Goal: Information Seeking & Learning: Understand process/instructions

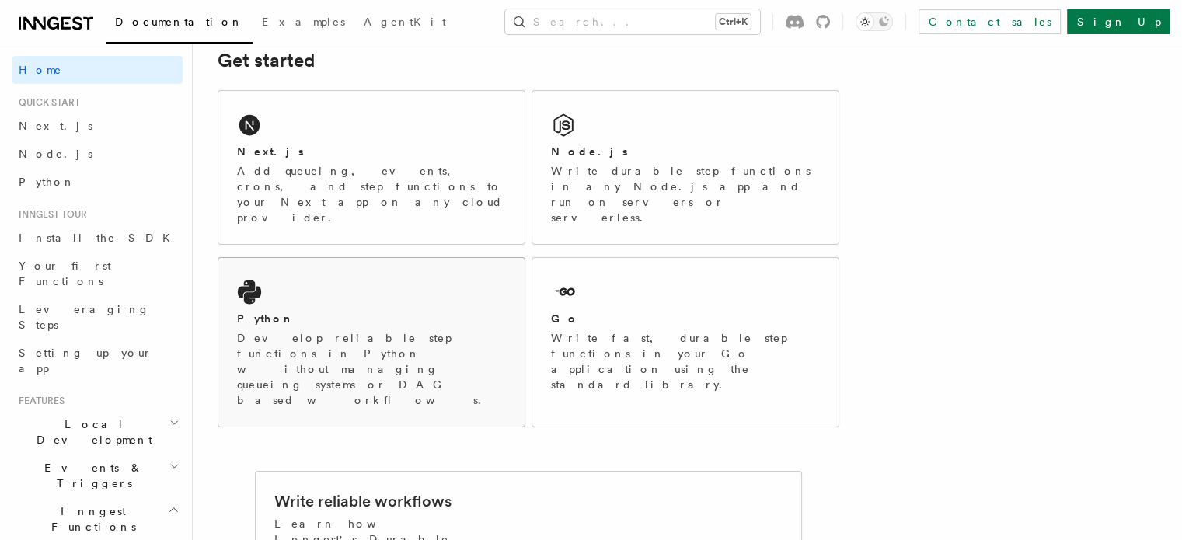
scroll to position [155, 0]
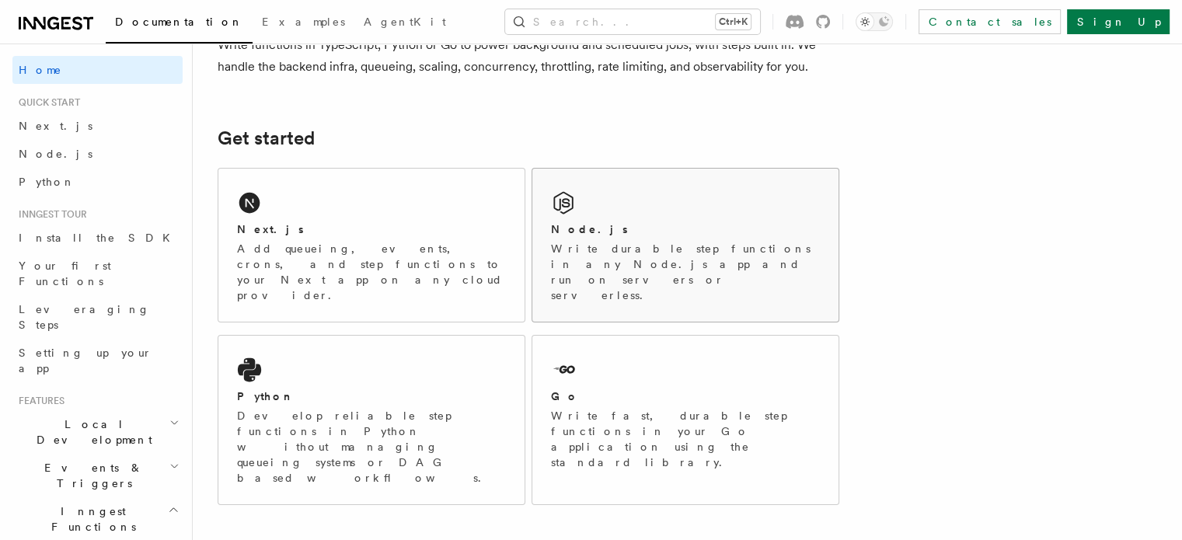
click at [641, 204] on div "Node.js Write durable step functions in any Node.js app and run on servers or s…" at bounding box center [686, 245] width 306 height 153
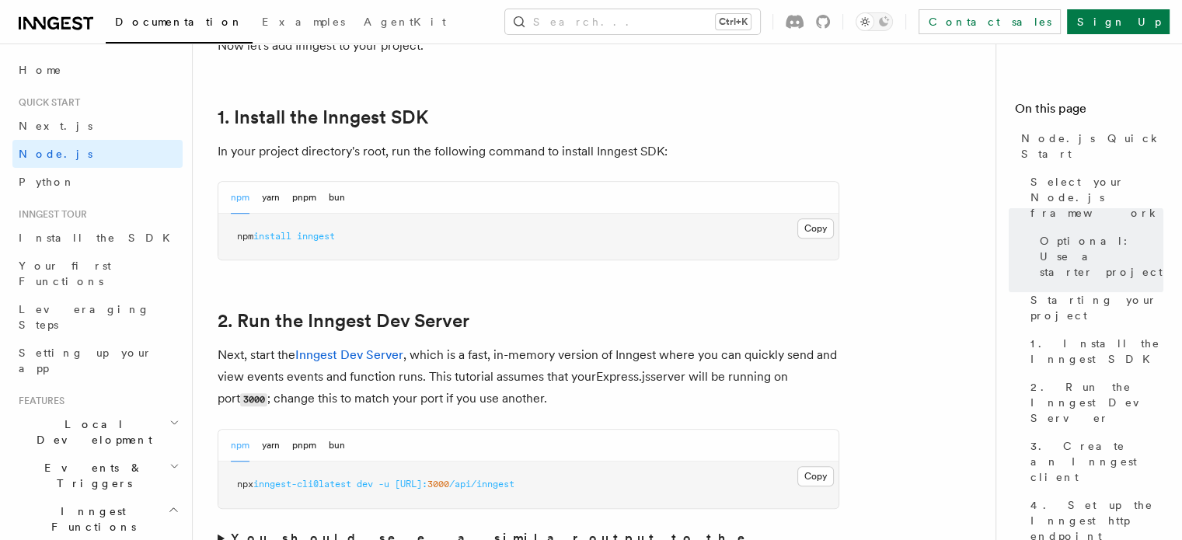
scroll to position [1011, 0]
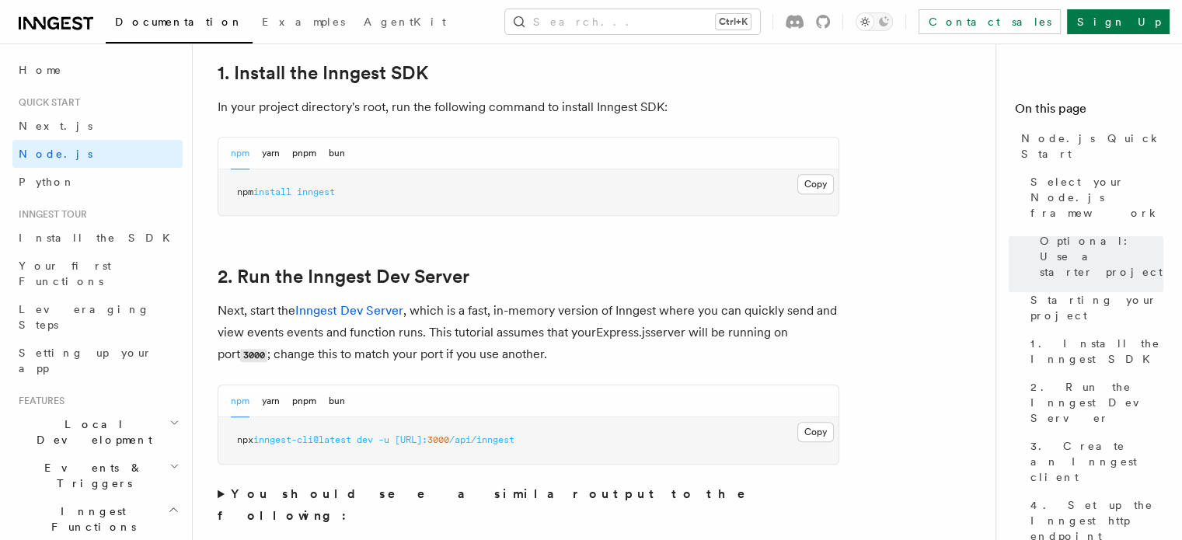
drag, startPoint x: 814, startPoint y: 191, endPoint x: 767, endPoint y: 211, distance: 51.2
click at [815, 192] on button "Copy Copied" at bounding box center [816, 184] width 37 height 20
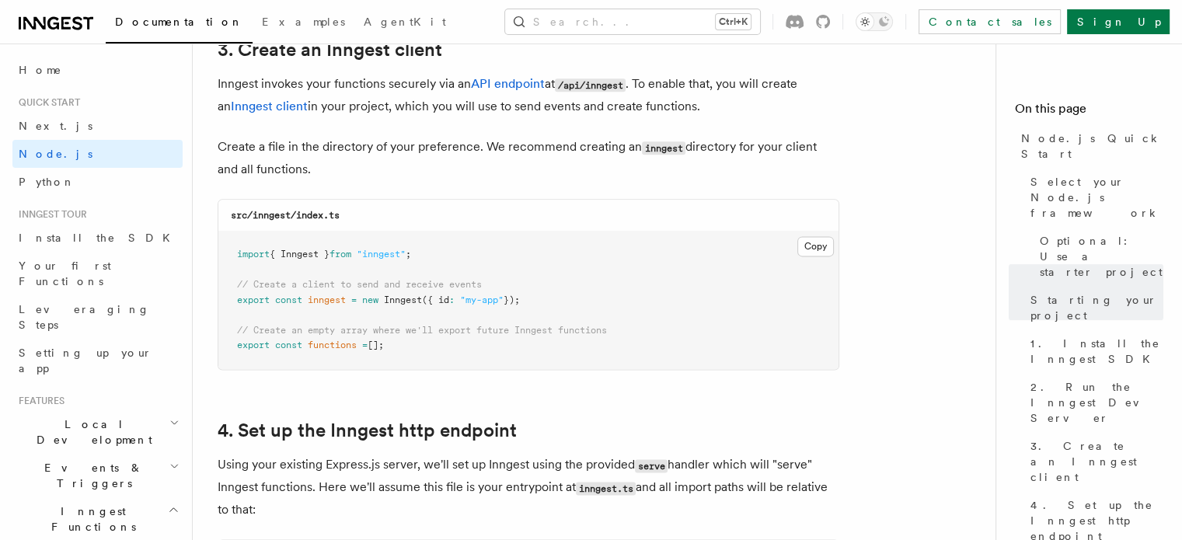
scroll to position [2021, 0]
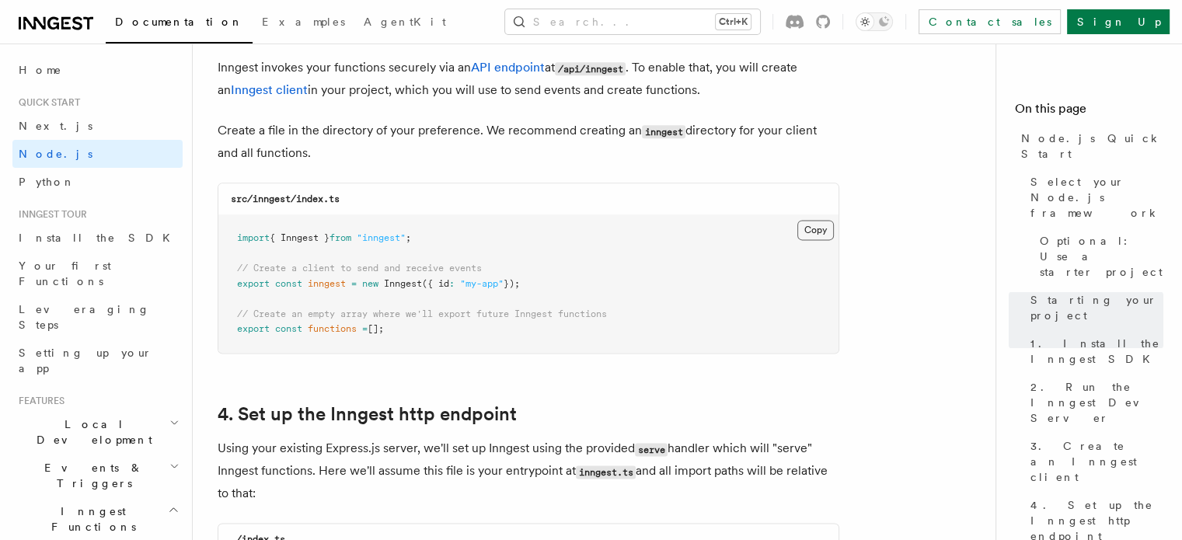
click at [823, 231] on button "Copy Copied" at bounding box center [816, 230] width 37 height 20
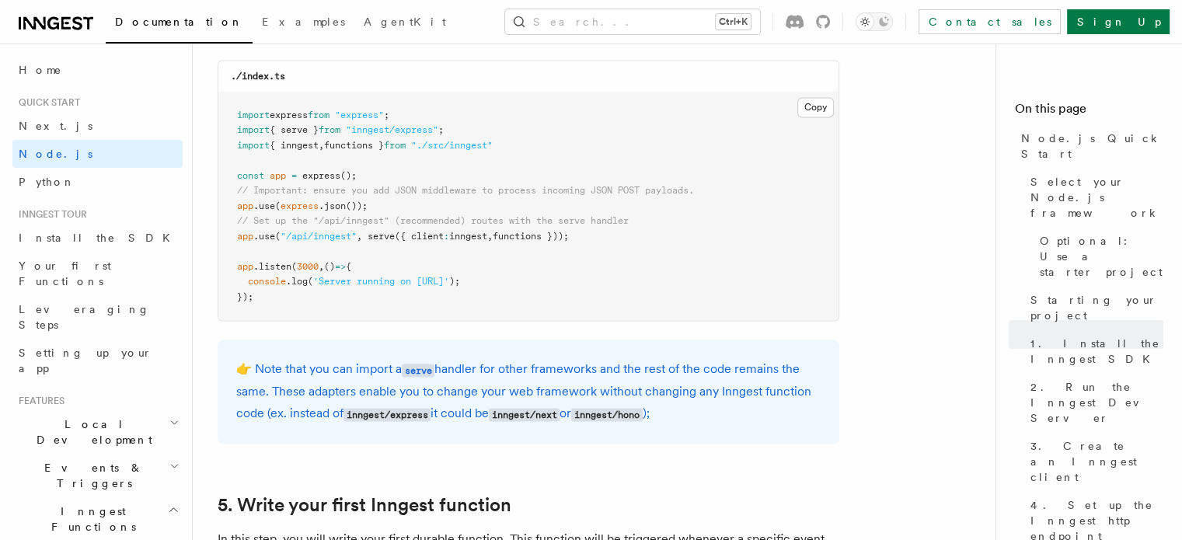
scroll to position [2488, 0]
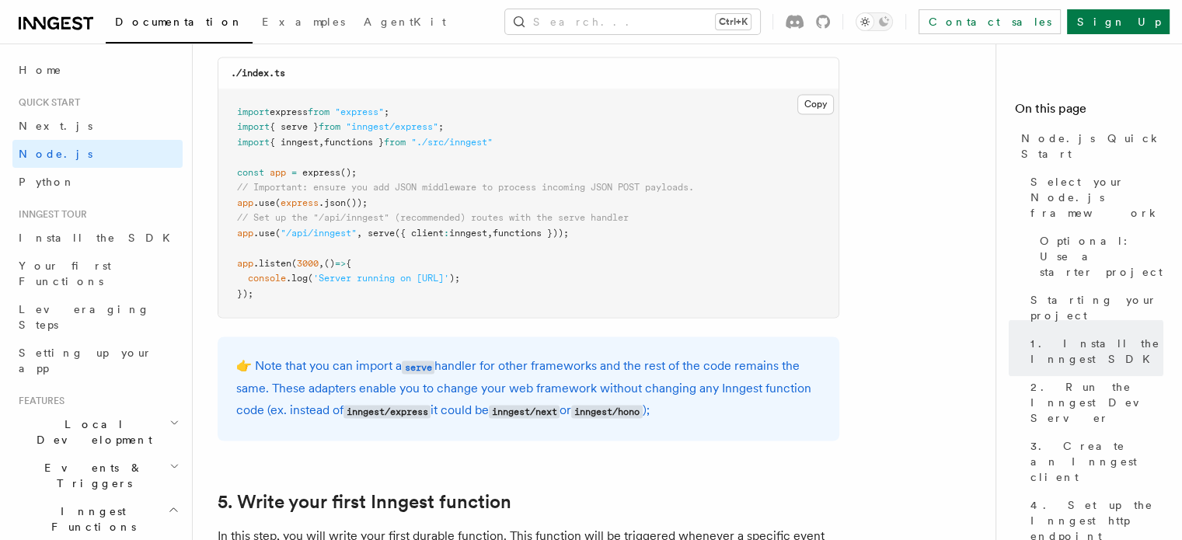
drag, startPoint x: 598, startPoint y: 232, endPoint x: 224, endPoint y: 232, distance: 373.9
click at [224, 232] on pre "import express from "express" ; import { serve } from "inngest/express" ; impor…" at bounding box center [528, 203] width 620 height 229
copy span "app .use ( "/api/inngest" , serve ({ client : inngest , functions }));"
drag, startPoint x: 464, startPoint y: 126, endPoint x: 227, endPoint y: 130, distance: 237.1
click at [227, 130] on pre "import express from "express" ; import { serve } from "inngest/express" ; impor…" at bounding box center [528, 203] width 620 height 229
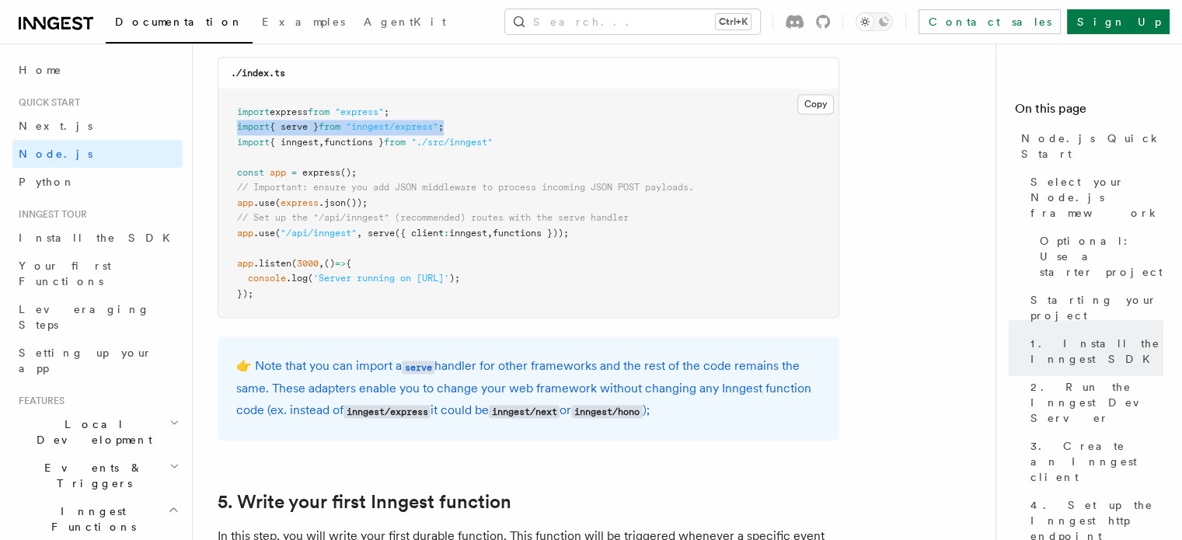
copy span "import { serve } from "inngest/express" ;"
click at [426, 75] on div "./index.ts" at bounding box center [528, 74] width 620 height 32
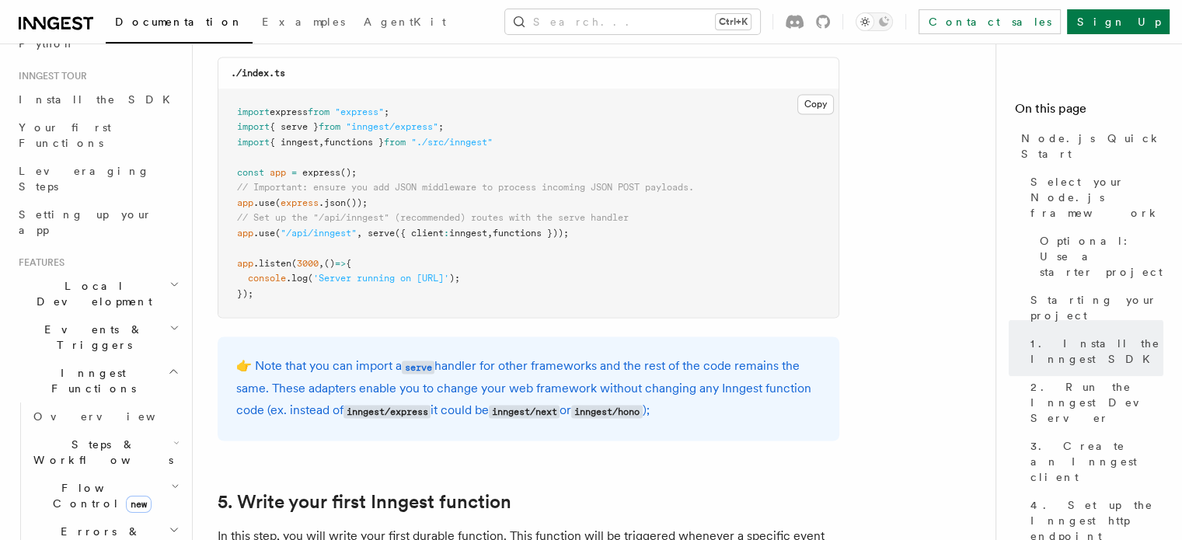
scroll to position [155, 0]
